Goal: Information Seeking & Learning: Learn about a topic

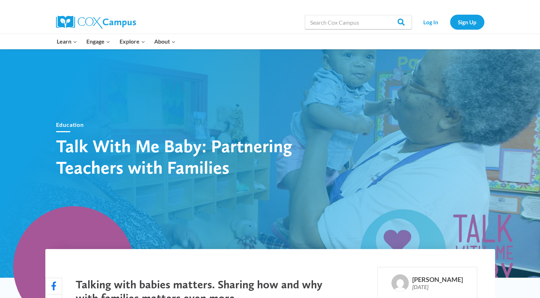
drag, startPoint x: 170, startPoint y: 1, endPoint x: 131, endPoint y: -22, distance: 44.9
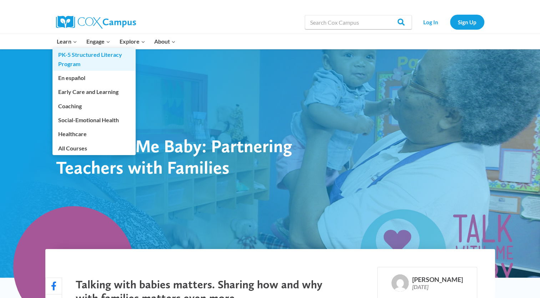
click at [70, 56] on link "PK-5 Structured Literacy Program" at bounding box center [93, 59] width 83 height 23
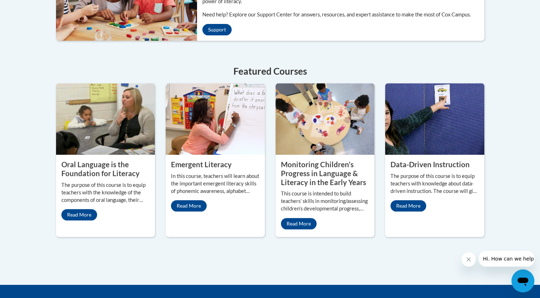
scroll to position [288, 0]
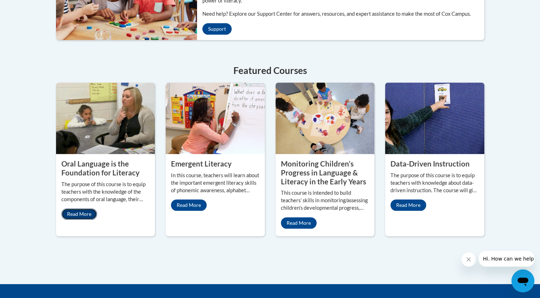
click at [78, 212] on link "Read More" at bounding box center [79, 213] width 36 height 11
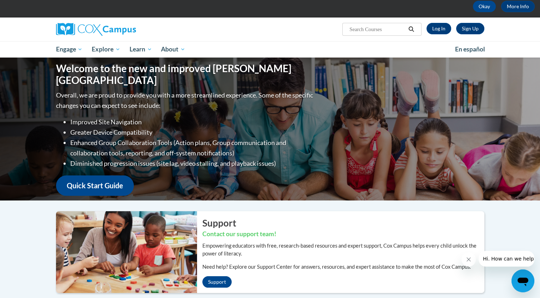
scroll to position [0, 0]
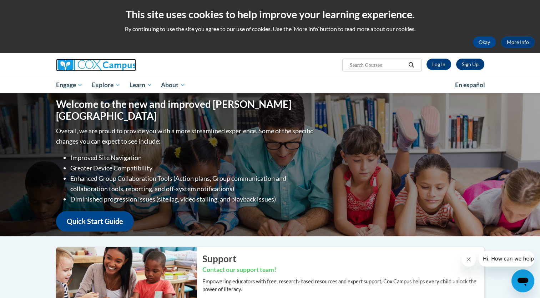
click at [81, 64] on img at bounding box center [96, 65] width 80 height 13
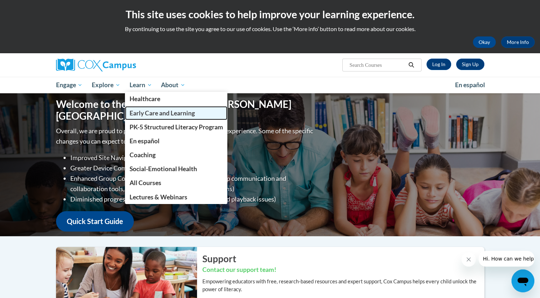
click at [144, 112] on span "Early Care and Learning" at bounding box center [162, 112] width 65 height 7
